Goal: Task Accomplishment & Management: Complete application form

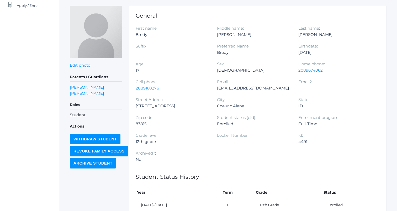
scroll to position [69, 0]
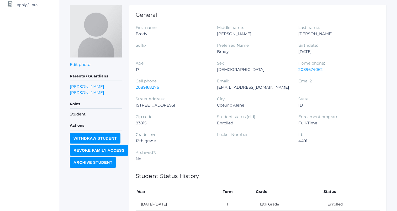
click at [230, 86] on div "brodyslawson@gmail.com" at bounding box center [253, 87] width 73 height 6
copy div "brodyslawson@gmail.com"
click at [236, 86] on div "brodyslawson@gmail.com" at bounding box center [253, 87] width 73 height 6
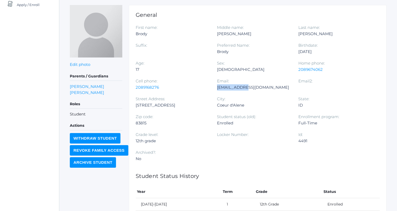
click at [236, 86] on div "brodyslawson@gmail.com" at bounding box center [253, 87] width 73 height 6
click at [243, 76] on div "Sex: Male" at bounding box center [257, 69] width 81 height 18
click at [175, 72] on div "Age: 17" at bounding box center [176, 69] width 81 height 18
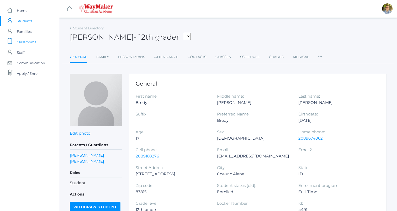
click at [28, 43] on span "Classrooms" at bounding box center [26, 42] width 19 height 10
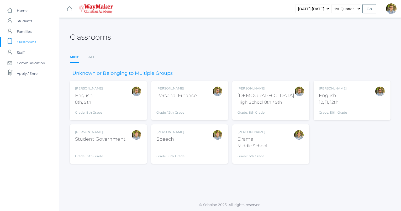
click at [351, 108] on div "Kylen Braileanu English 10, 11, 12th Grade: 10th Grade HSENGLISH" at bounding box center [352, 100] width 67 height 29
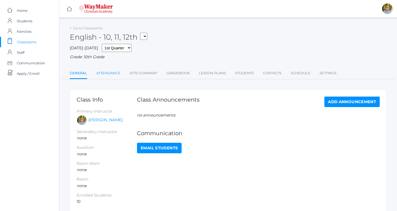
click at [104, 72] on link "Attendance" at bounding box center [108, 73] width 24 height 10
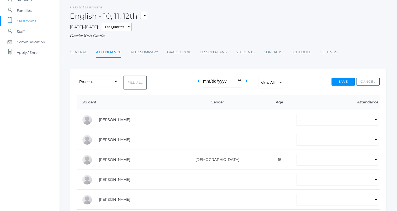
scroll to position [22, 0]
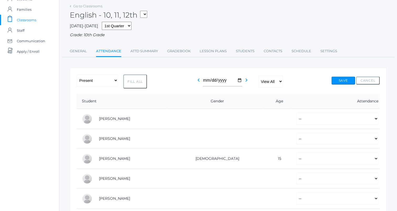
click at [136, 80] on button "Fill All" at bounding box center [135, 82] width 24 height 14
select select "P"
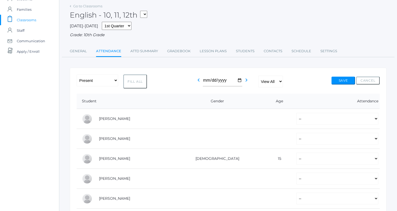
select select "P"
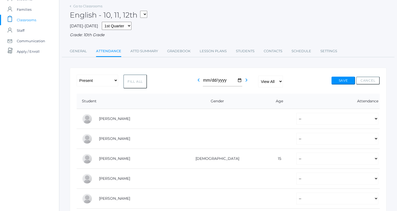
select select "P"
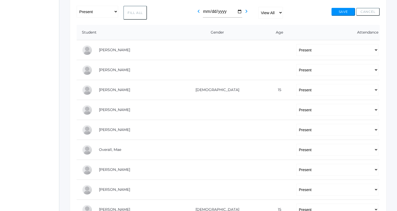
scroll to position [160, 0]
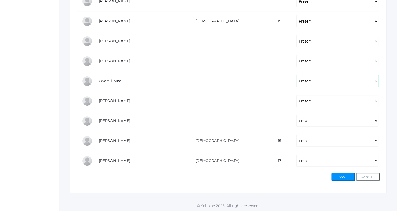
click at [314, 82] on select "-- Present Tardy Excused Tardy Unexcused Absent Excused Absent Unexcused" at bounding box center [337, 81] width 82 height 12
select select "AE"
click at [296, 75] on select "-- Present Tardy Excused Tardy Unexcused Absent Excused Absent Unexcused" at bounding box center [337, 81] width 82 height 12
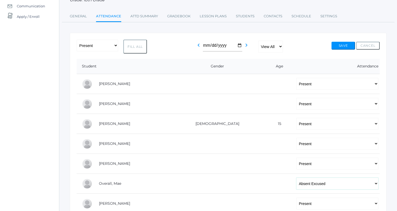
scroll to position [0, 0]
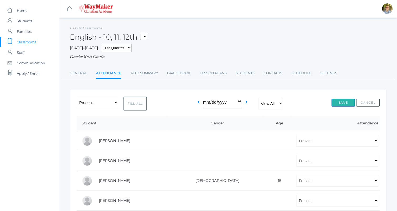
click at [340, 102] on button "Save" at bounding box center [344, 103] width 24 height 8
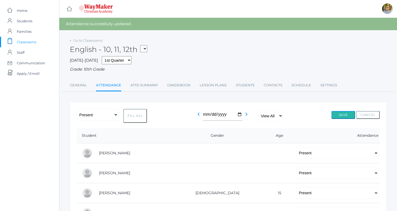
click at [339, 113] on button "Save" at bounding box center [344, 115] width 24 height 8
click at [30, 40] on span "Classrooms" at bounding box center [26, 42] width 19 height 10
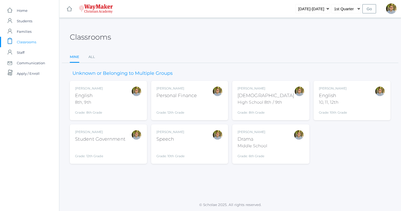
click at [355, 97] on div "Kylen Braileanu English 10, 11, 12th Grade: 10th Grade HSENGLISH" at bounding box center [352, 100] width 67 height 29
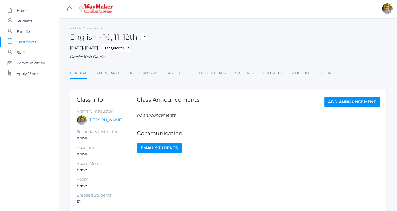
click at [213, 74] on link "Lesson Plans" at bounding box center [212, 73] width 27 height 10
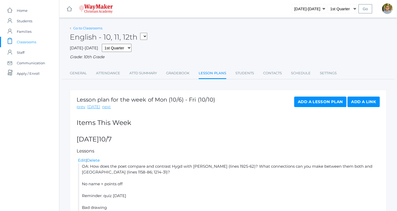
click at [99, 27] on link "Go to Classrooms" at bounding box center [87, 28] width 29 height 4
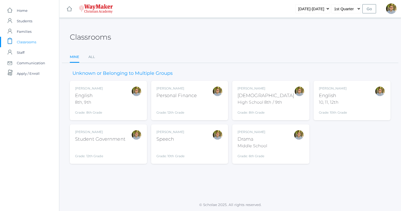
click at [121, 105] on div "Kylen Braileanu English 8th, 9th Grade: 8th Grade 08ENGLISH" at bounding box center [108, 100] width 67 height 29
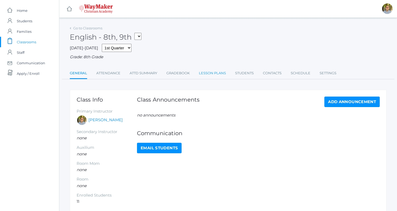
click at [212, 75] on link "Lesson Plans" at bounding box center [212, 73] width 27 height 10
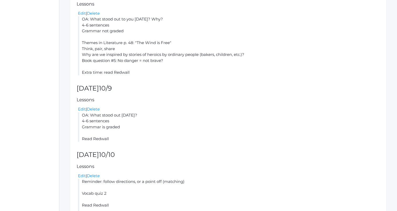
scroll to position [323, 0]
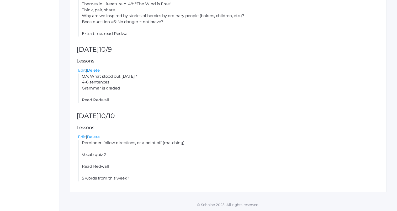
click at [80, 71] on link "Edit" at bounding box center [82, 70] width 8 height 5
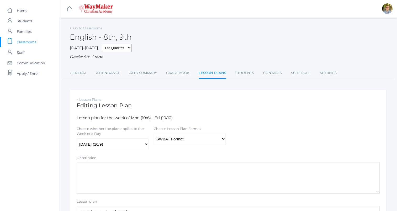
scroll to position [35, 0]
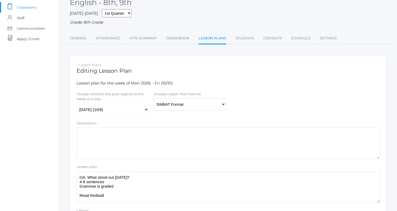
click at [185, 101] on select "Traditional Format SWBAT Format" at bounding box center [190, 104] width 72 height 12
select select "legacy"
click at [154, 99] on select "Traditional Format SWBAT Format" at bounding box center [190, 104] width 72 height 12
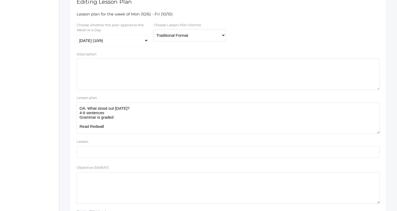
scroll to position [117, 0]
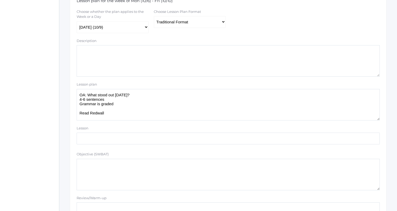
click at [134, 104] on textarea "OA: What stood out yesterday? 4-6 sentences Grammar is graded Read Redwall" at bounding box center [228, 104] width 303 height 31
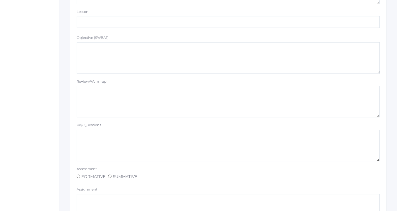
scroll to position [444, 0]
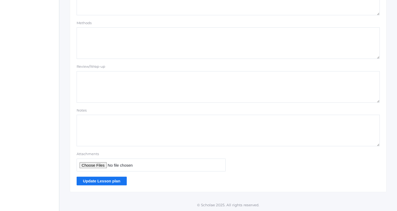
type textarea "OA: What stood out yesterday? 4-6 sentences Grammar is graded Jan was Czech Rea…"
click at [118, 181] on input "Update Lesson plan" at bounding box center [102, 181] width 50 height 9
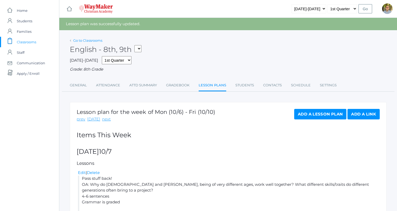
click at [97, 40] on link "Go to Classrooms" at bounding box center [87, 40] width 29 height 4
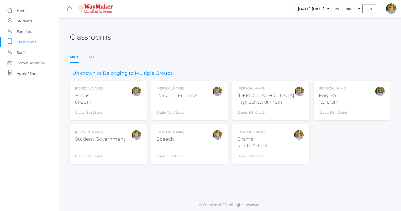
click at [266, 145] on div "Middle School" at bounding box center [253, 146] width 30 height 6
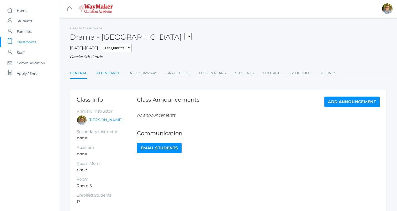
click at [119, 70] on link "Attendance" at bounding box center [108, 73] width 24 height 10
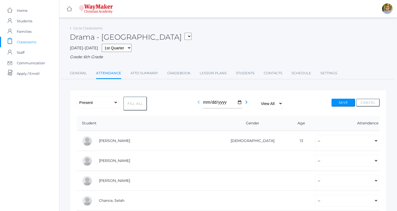
click at [197, 104] on icon "chevron_left" at bounding box center [199, 102] width 6 height 6
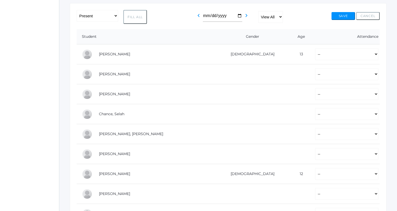
scroll to position [86, 0]
click at [134, 19] on button "Fill All" at bounding box center [135, 17] width 24 height 14
select select "P"
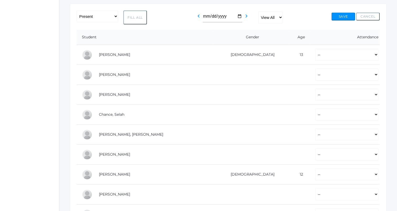
select select "P"
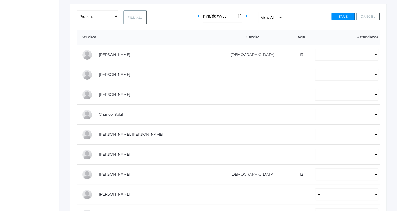
select select "P"
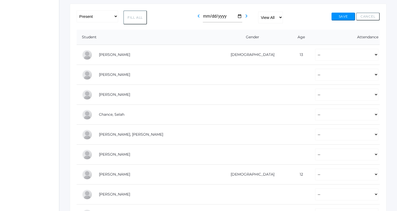
select select "P"
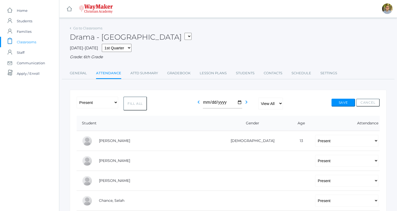
scroll to position [55, 0]
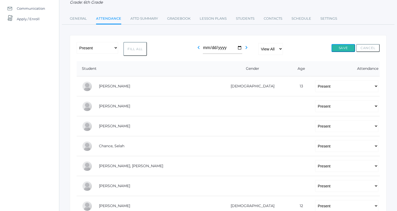
click at [341, 46] on button "Save" at bounding box center [344, 48] width 24 height 8
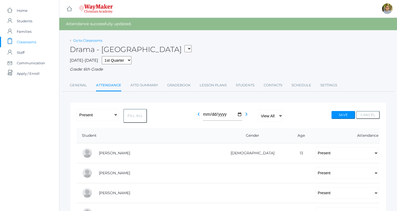
click at [89, 39] on link "Go to Classrooms" at bounding box center [87, 40] width 29 height 4
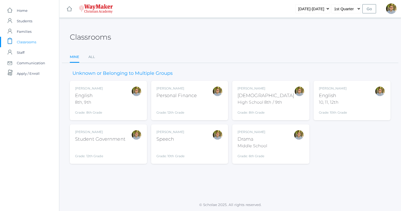
click at [137, 153] on div at bounding box center [136, 144] width 10 height 29
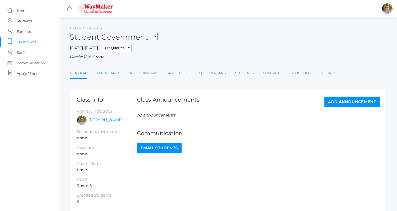
click at [111, 76] on link "Attendance" at bounding box center [108, 73] width 24 height 10
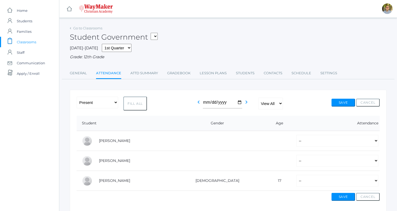
scroll to position [20, 0]
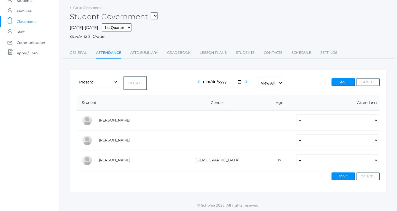
click at [134, 82] on button "Fill All" at bounding box center [135, 83] width 24 height 14
select select "P"
click at [347, 82] on button "Save" at bounding box center [344, 82] width 24 height 8
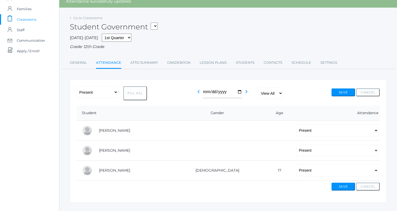
scroll to position [33, 0]
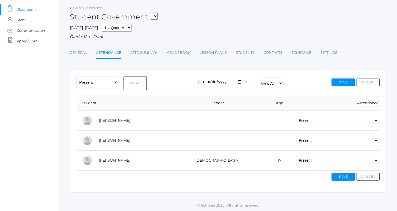
click at [99, 82] on select "-- Present Tardy Excused Tardy Unexcused Absent Excused Absent Unexcused" at bounding box center [97, 82] width 41 height 12
select select
click at [77, 76] on select "-- Present Tardy Excused Tardy Unexcused Absent Excused Absent Unexcused" at bounding box center [97, 82] width 41 height 12
click at [134, 82] on button "Fill All" at bounding box center [135, 83] width 24 height 14
click at [297, 116] on select "-- Present Tardy Excused Tardy Unexcused Absent Excused Absent Unexcused" at bounding box center [337, 121] width 82 height 12
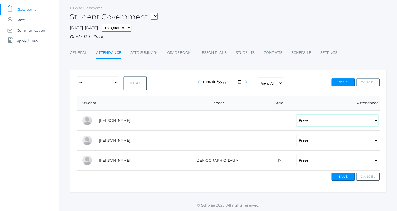
select select
click at [296, 115] on select "-- Present Tardy Excused Tardy Unexcused Absent Excused Absent Unexcused" at bounding box center [337, 121] width 82 height 12
click at [296, 142] on select "-- Present Tardy Excused Tardy Unexcused Absent Excused Absent Unexcused" at bounding box center [337, 141] width 82 height 12
select select
click at [296, 135] on select "-- Present Tardy Excused Tardy Unexcused Absent Excused Absent Unexcused" at bounding box center [337, 141] width 82 height 12
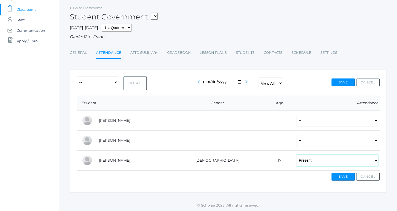
click at [296, 165] on select "-- Present Tardy Excused Tardy Unexcused Absent Excused Absent Unexcused" at bounding box center [337, 161] width 82 height 12
select select
click at [296, 155] on select "-- Present Tardy Excused Tardy Unexcused Absent Excused Absent Unexcused" at bounding box center [337, 161] width 82 height 12
click at [339, 81] on button "Save" at bounding box center [344, 82] width 24 height 8
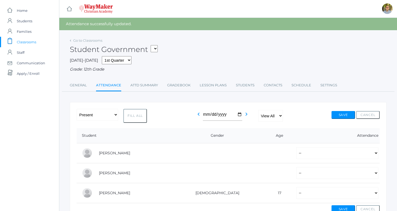
scroll to position [12, 0]
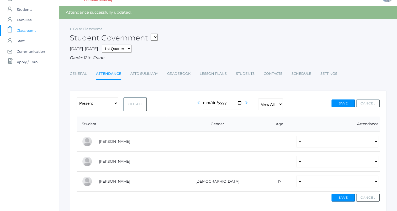
click at [199, 105] on icon "chevron_left" at bounding box center [199, 102] width 6 height 6
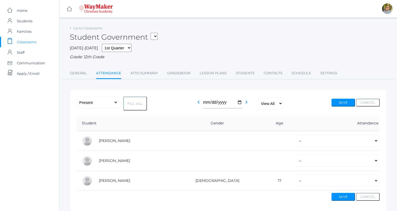
scroll to position [20, 0]
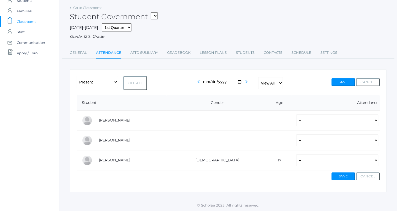
click at [133, 85] on button "Fill All" at bounding box center [135, 83] width 24 height 14
select select "P"
click at [337, 81] on button "Save" at bounding box center [344, 82] width 24 height 8
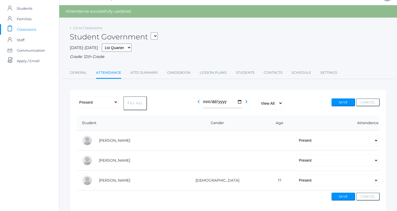
scroll to position [14, 0]
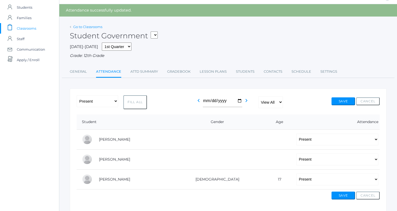
click at [95, 27] on link "Go to Classrooms" at bounding box center [87, 27] width 29 height 4
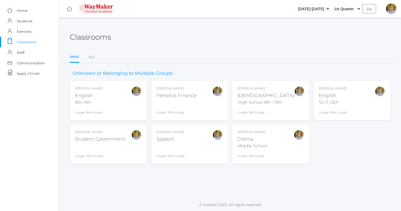
click at [350, 101] on div "[PERSON_NAME] English 10, 11, 12th Grade: 10th Grade HSENGLISH" at bounding box center [352, 100] width 67 height 29
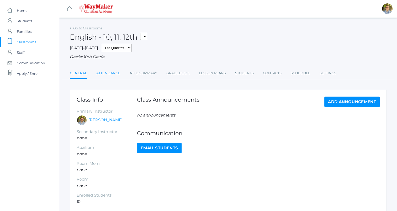
click at [108, 74] on link "Attendance" at bounding box center [108, 73] width 24 height 10
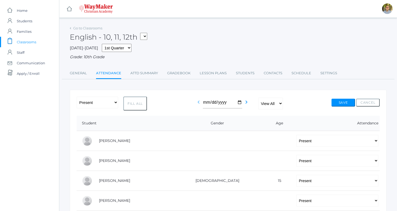
click at [196, 103] on icon "chevron_left" at bounding box center [199, 102] width 6 height 6
click at [98, 30] on link "Go to Classrooms" at bounding box center [87, 28] width 29 height 4
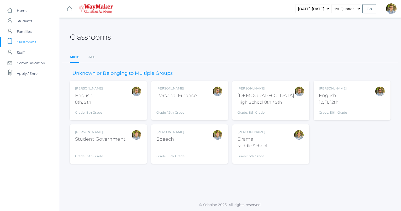
click at [117, 105] on div "Kylen Braileanu English 8th, 9th Grade: 8th Grade 08ENGLISH" at bounding box center [108, 100] width 67 height 29
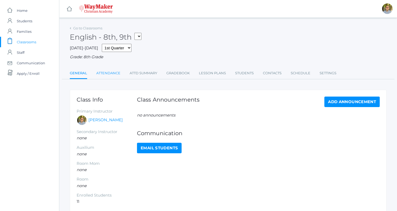
click at [110, 74] on link "Attendance" at bounding box center [108, 73] width 24 height 10
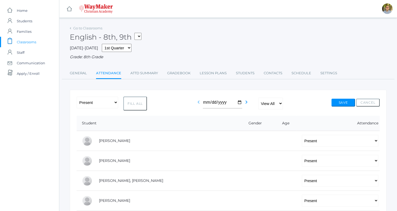
click at [197, 103] on icon "chevron_left" at bounding box center [199, 102] width 6 height 6
click at [99, 31] on div "English - 8th, 9th FINANCE - Personal Finance SG - Student Government THEATER -…" at bounding box center [228, 33] width 317 height 19
click at [96, 28] on link "Go to Classrooms" at bounding box center [87, 28] width 29 height 4
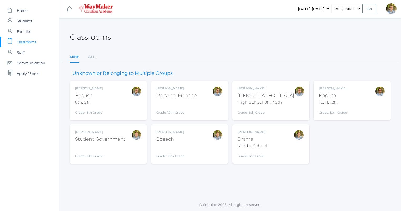
click at [275, 90] on div "Kylen Braileanu" at bounding box center [266, 88] width 57 height 5
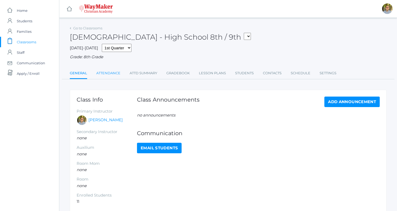
click at [103, 69] on link "Attendance" at bounding box center [108, 73] width 24 height 10
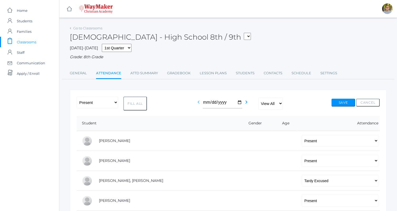
click at [200, 103] on icon "chevron_left" at bounding box center [199, 102] width 6 height 6
click at [29, 41] on span "Classrooms" at bounding box center [26, 42] width 19 height 10
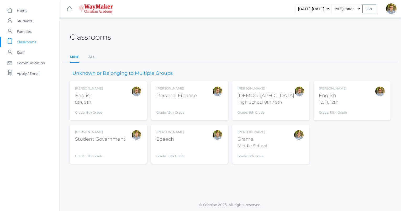
click at [30, 40] on span "Classrooms" at bounding box center [26, 42] width 19 height 10
